Goal: Navigation & Orientation: Understand site structure

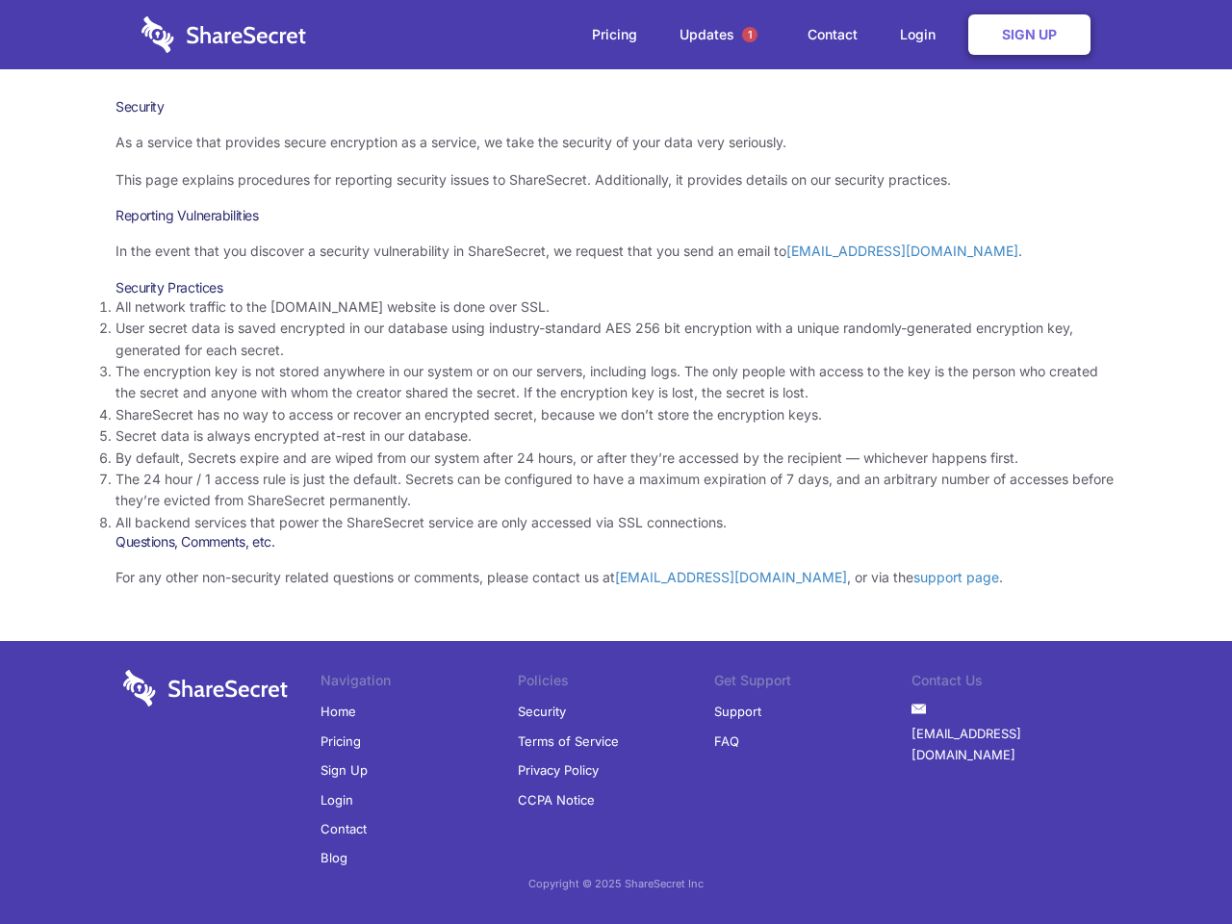
click at [616, 462] on li "By default, Secrets expire and are wiped from our system after 24 hours, or aft…" at bounding box center [616, 458] width 1001 height 21
click at [750, 35] on span "1" at bounding box center [749, 34] width 15 height 15
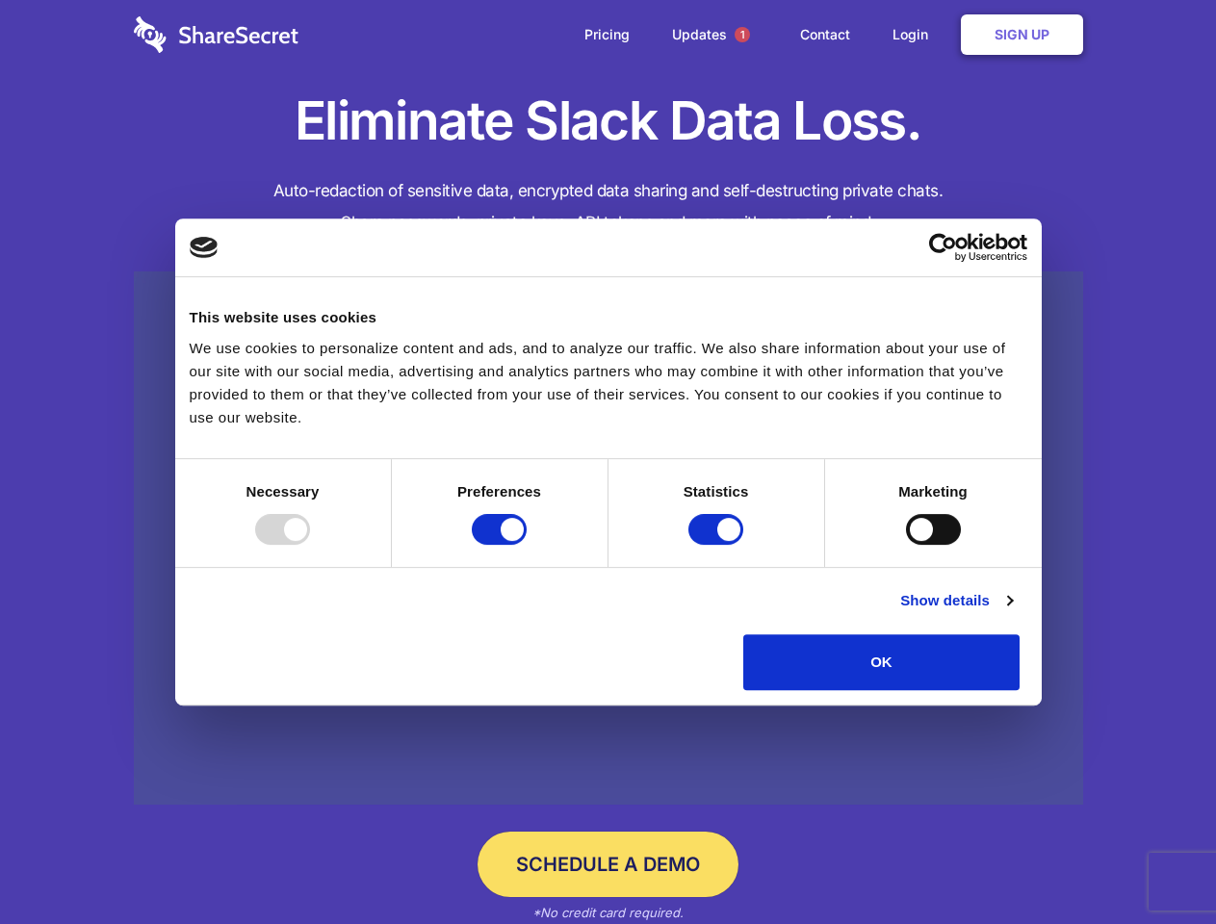
click at [310, 545] on div at bounding box center [282, 529] width 55 height 31
click at [527, 545] on input "Preferences" at bounding box center [499, 529] width 55 height 31
checkbox input "false"
click at [718, 545] on input "Statistics" at bounding box center [715, 529] width 55 height 31
checkbox input "false"
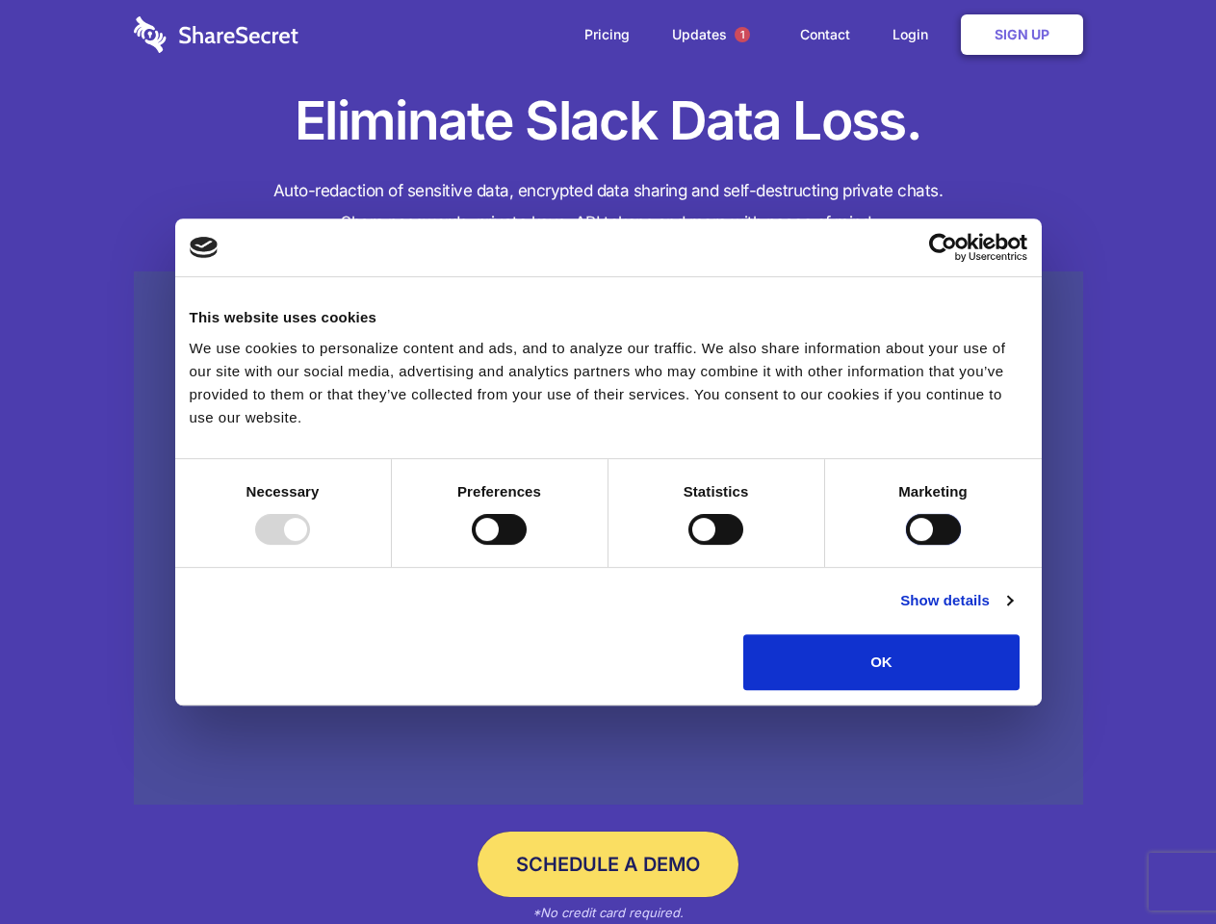
click at [906, 545] on input "Marketing" at bounding box center [933, 529] width 55 height 31
checkbox input "true"
click at [1012, 612] on link "Show details" at bounding box center [956, 600] width 112 height 23
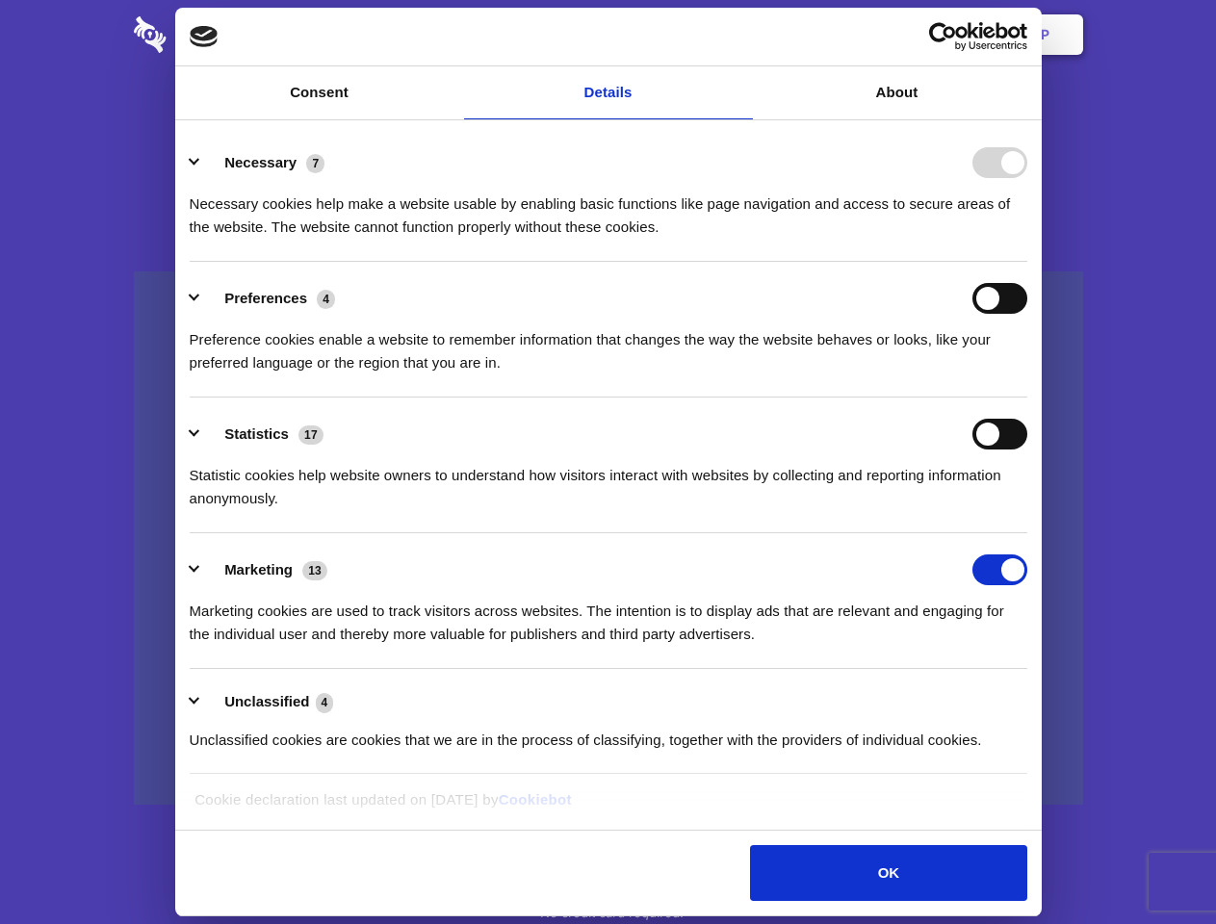
click at [1027, 239] on div "Necessary 7 Necessary cookies help make a website usable by enabling basic func…" at bounding box center [608, 192] width 837 height 91
click at [741, 35] on span "1" at bounding box center [741, 34] width 15 height 15
